Goal: Use online tool/utility: Utilize a website feature to perform a specific function

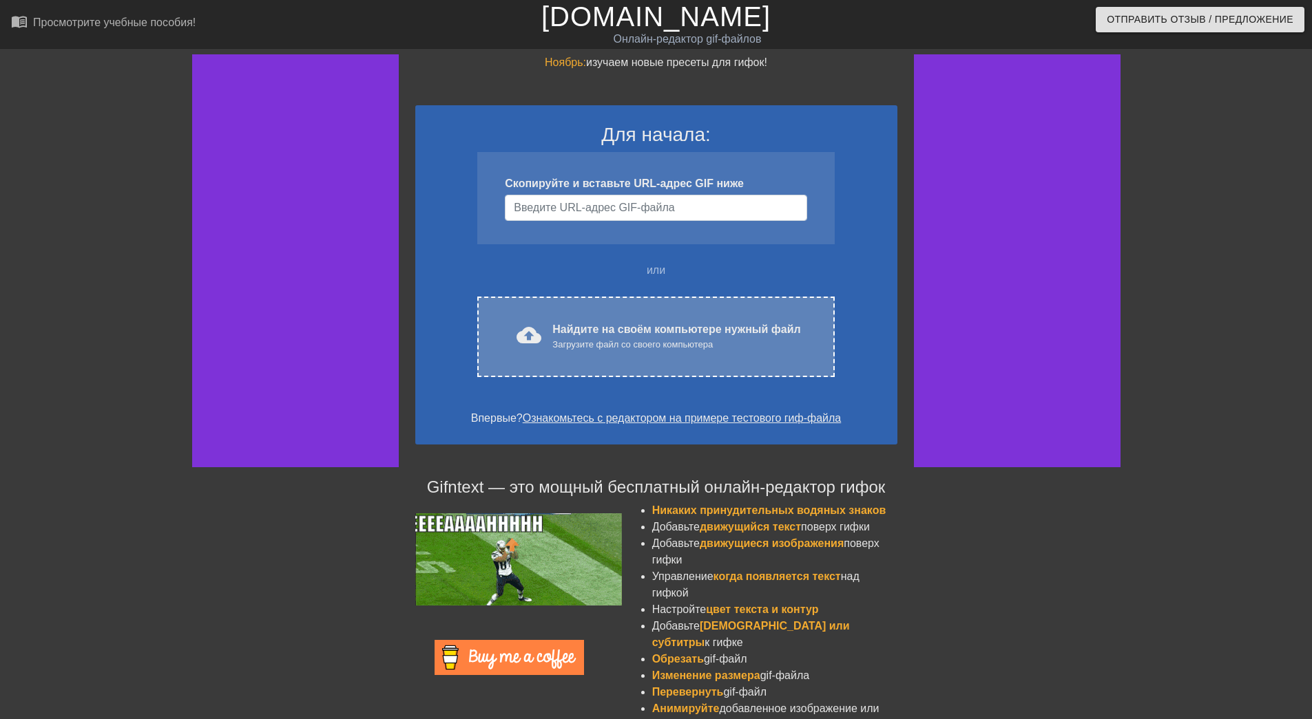
click at [568, 336] on div "Найдите на своём компьютере нужный файл Загрузите файл со своего компьютера" at bounding box center [676, 337] width 248 height 30
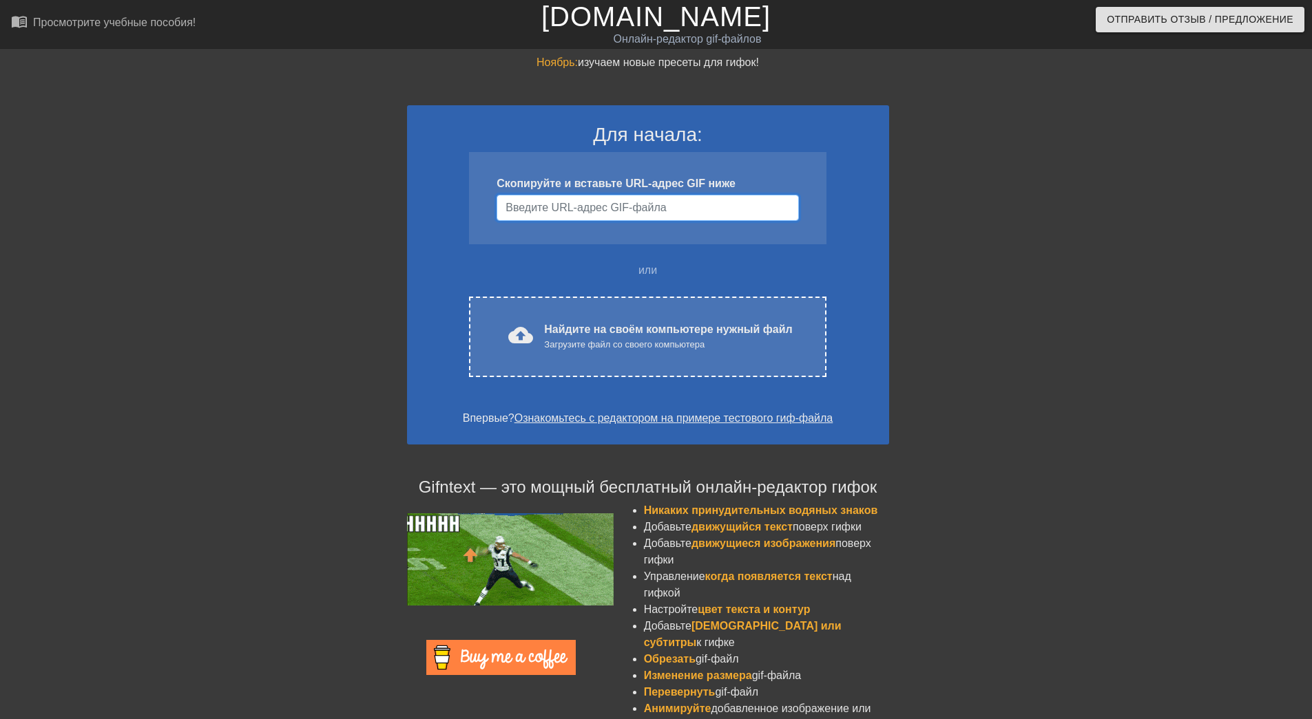
click at [596, 206] on input "Имя пользователя" at bounding box center [647, 208] width 302 height 26
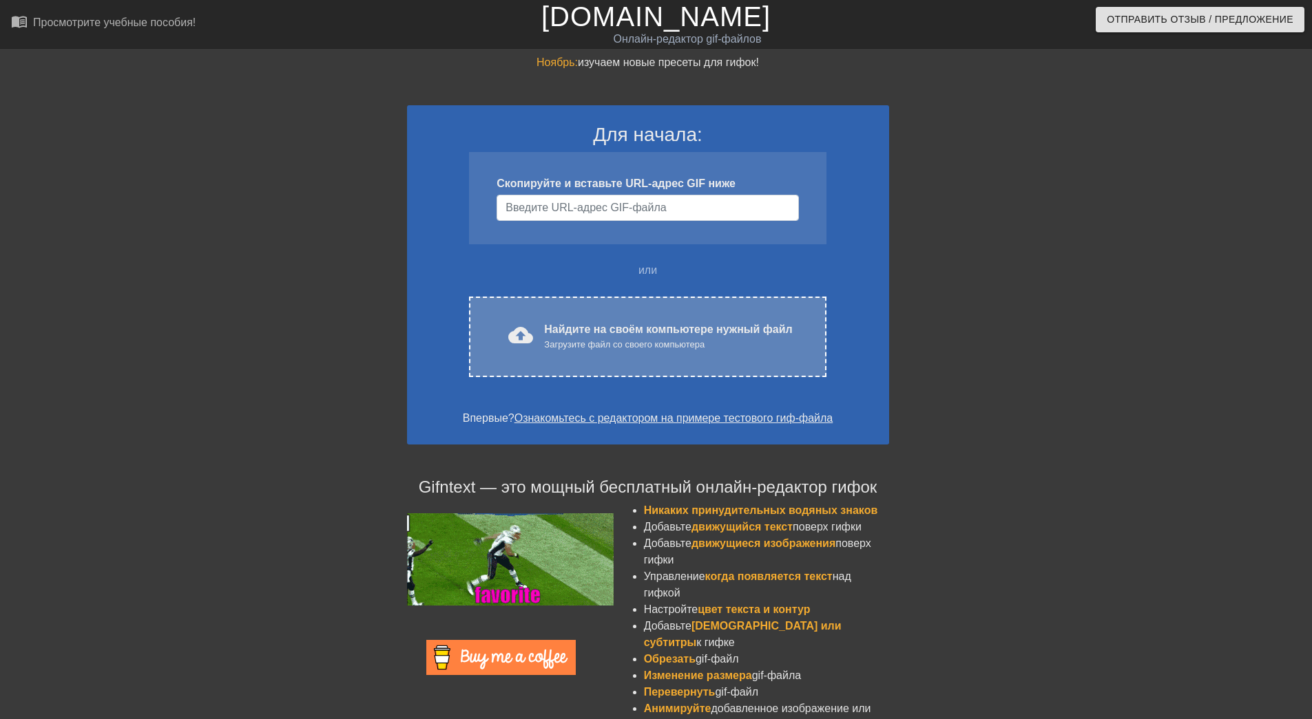
click at [594, 341] on div "Загрузите файл со своего компьютера" at bounding box center [668, 345] width 248 height 14
